Goal: Task Accomplishment & Management: Manage account settings

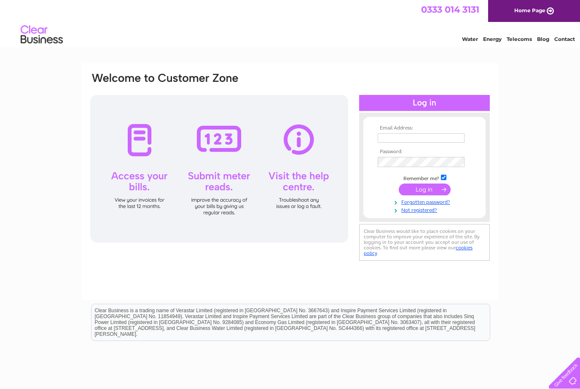
click at [404, 132] on td at bounding box center [424, 137] width 98 height 13
click at [405, 137] on input "text" at bounding box center [422, 138] width 88 height 10
type input "T"
type input "tomwoodscellos@icloud.com"
click at [417, 195] on input "submit" at bounding box center [425, 190] width 52 height 12
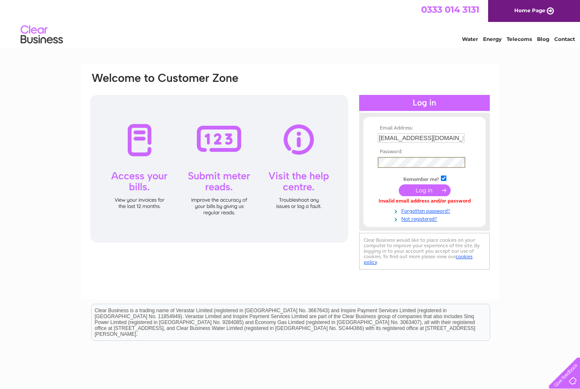
click at [425, 193] on input "submit" at bounding box center [425, 190] width 52 height 12
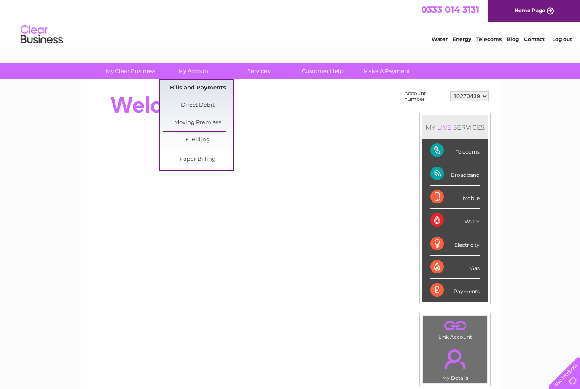
click at [193, 87] on link "Bills and Payments" at bounding box center [198, 88] width 70 height 17
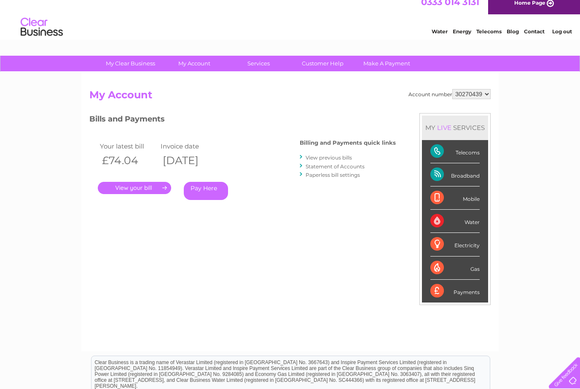
scroll to position [14, 0]
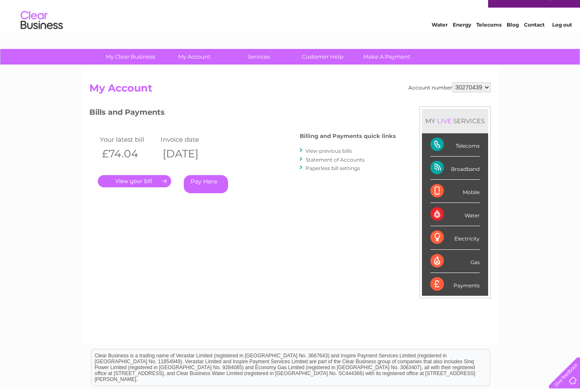
click at [139, 180] on link "." at bounding box center [134, 181] width 73 height 12
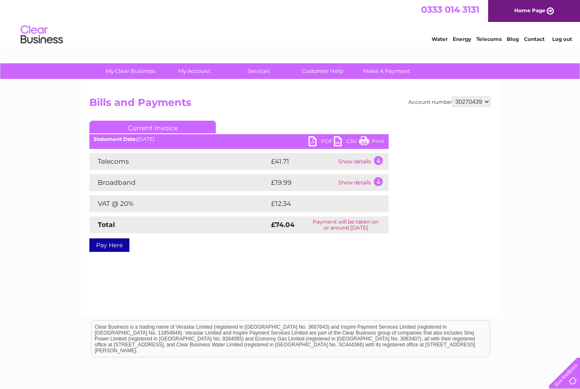
click at [314, 140] on link "PDF" at bounding box center [320, 142] width 25 height 12
